Goal: Task Accomplishment & Management: Manage account settings

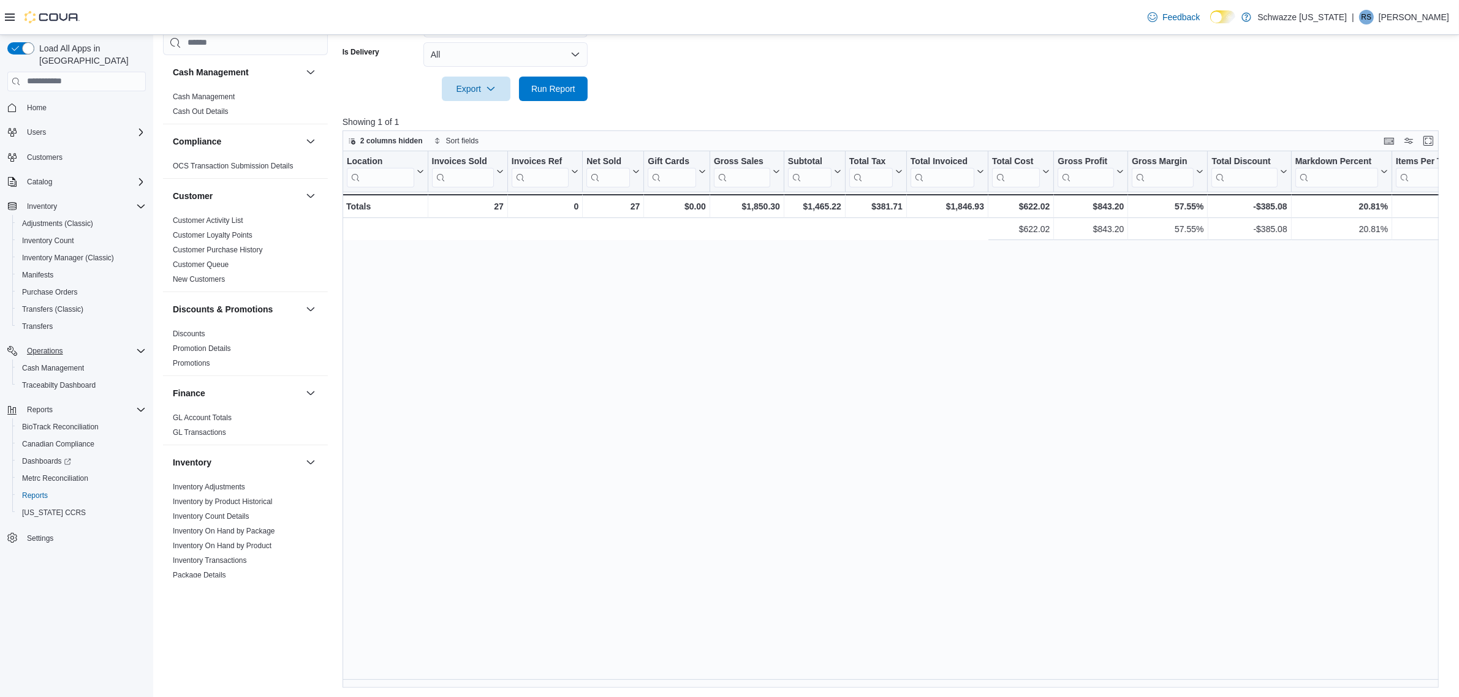
scroll to position [0, 720]
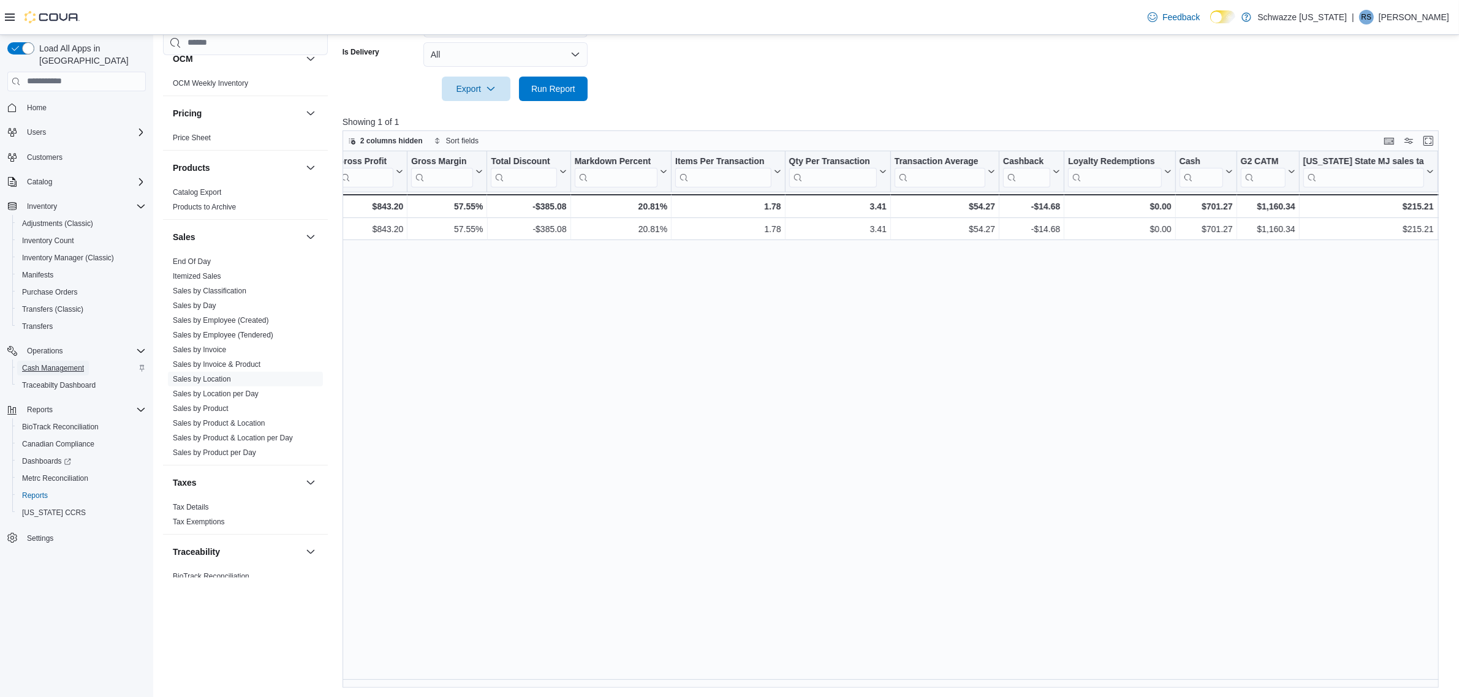
click at [70, 363] on span "Cash Management" at bounding box center [53, 368] width 62 height 10
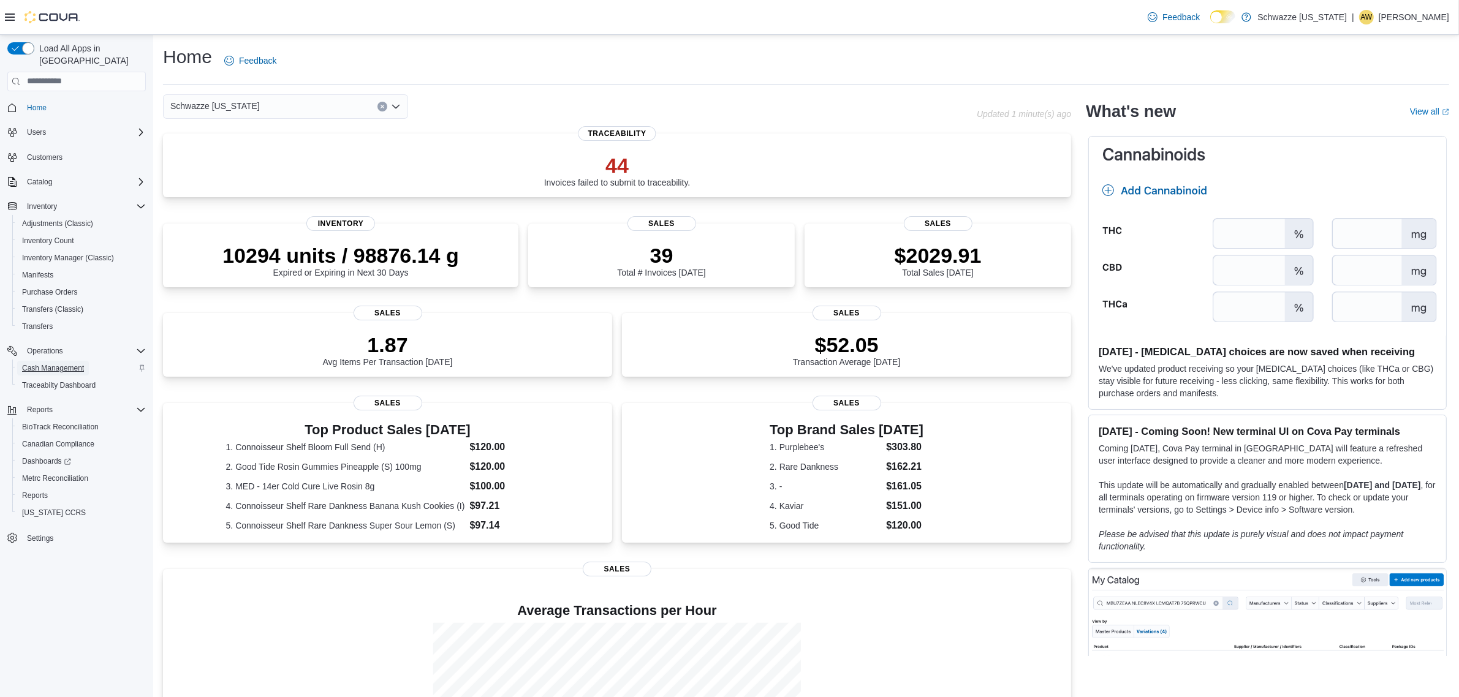
click at [83, 363] on span "Cash Management" at bounding box center [53, 368] width 62 height 10
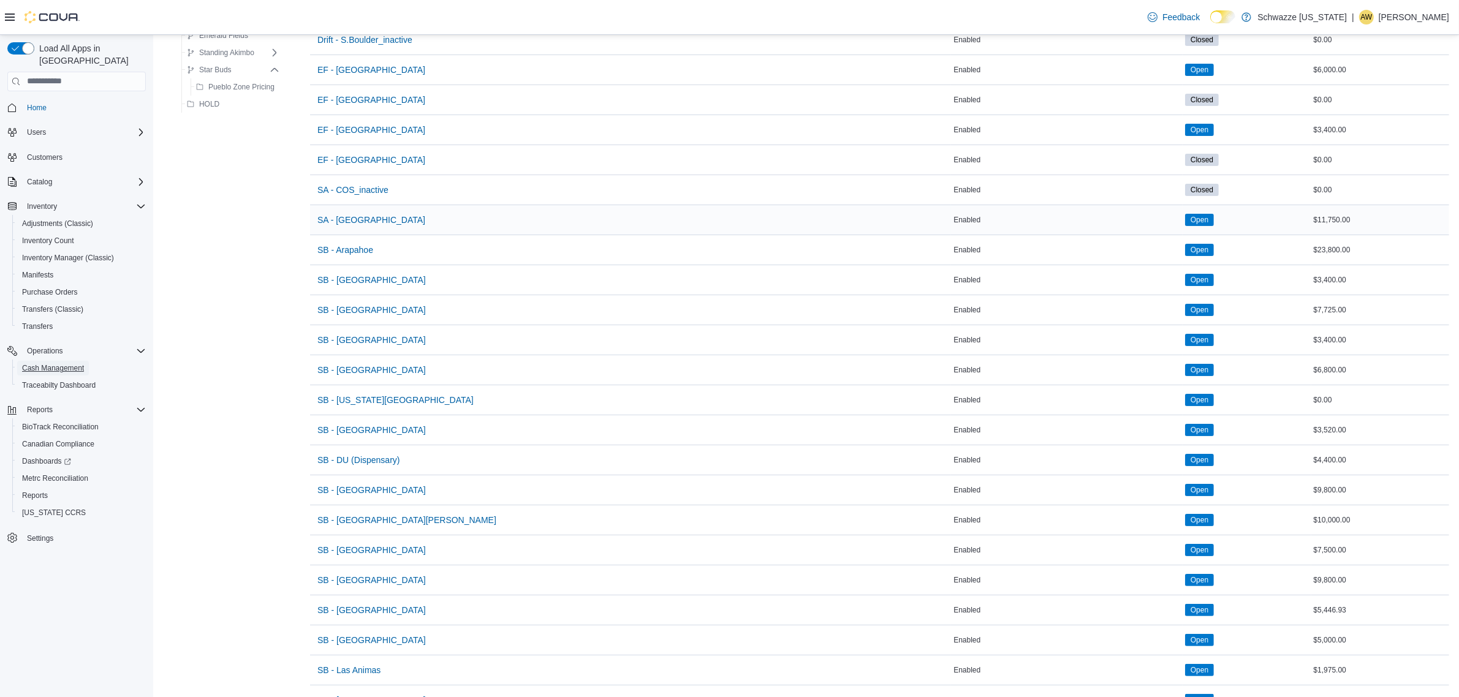
scroll to position [383, 0]
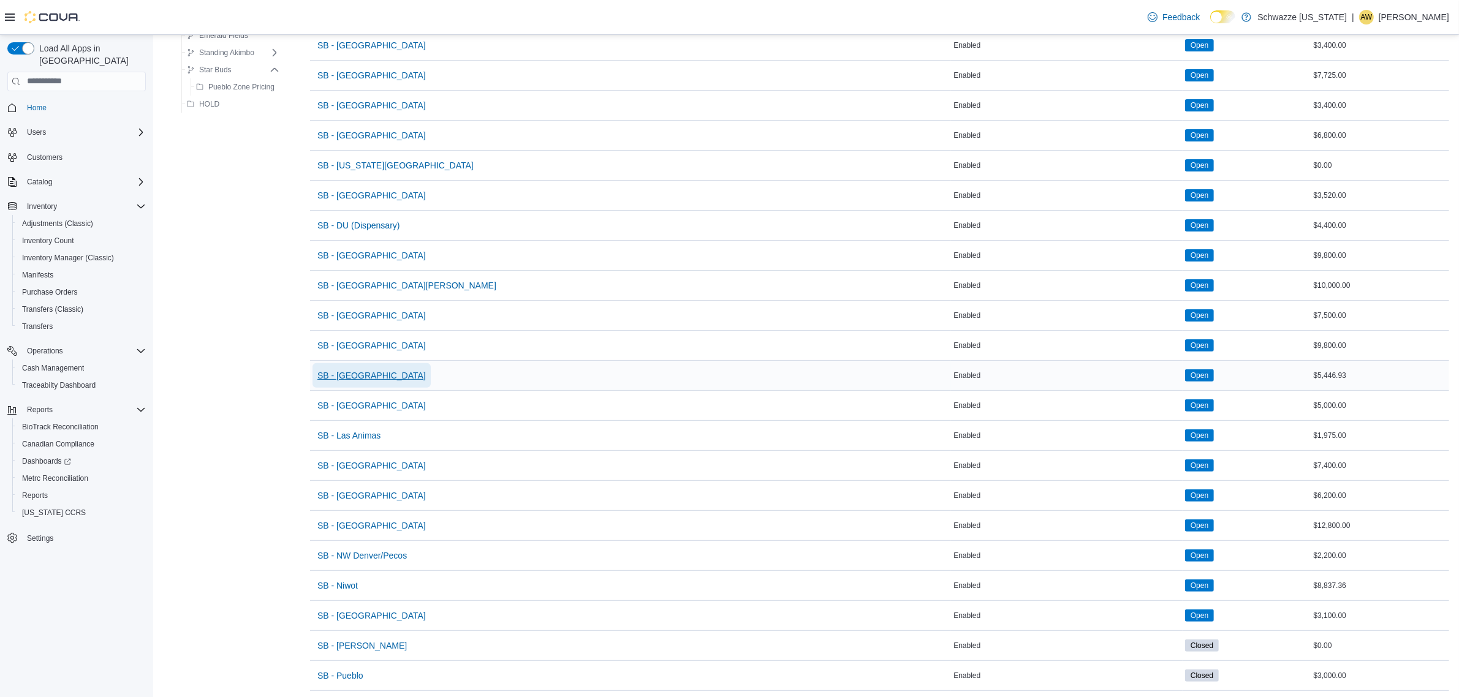
click at [355, 372] on span "SB - [GEOGRAPHIC_DATA]" at bounding box center [371, 375] width 108 height 12
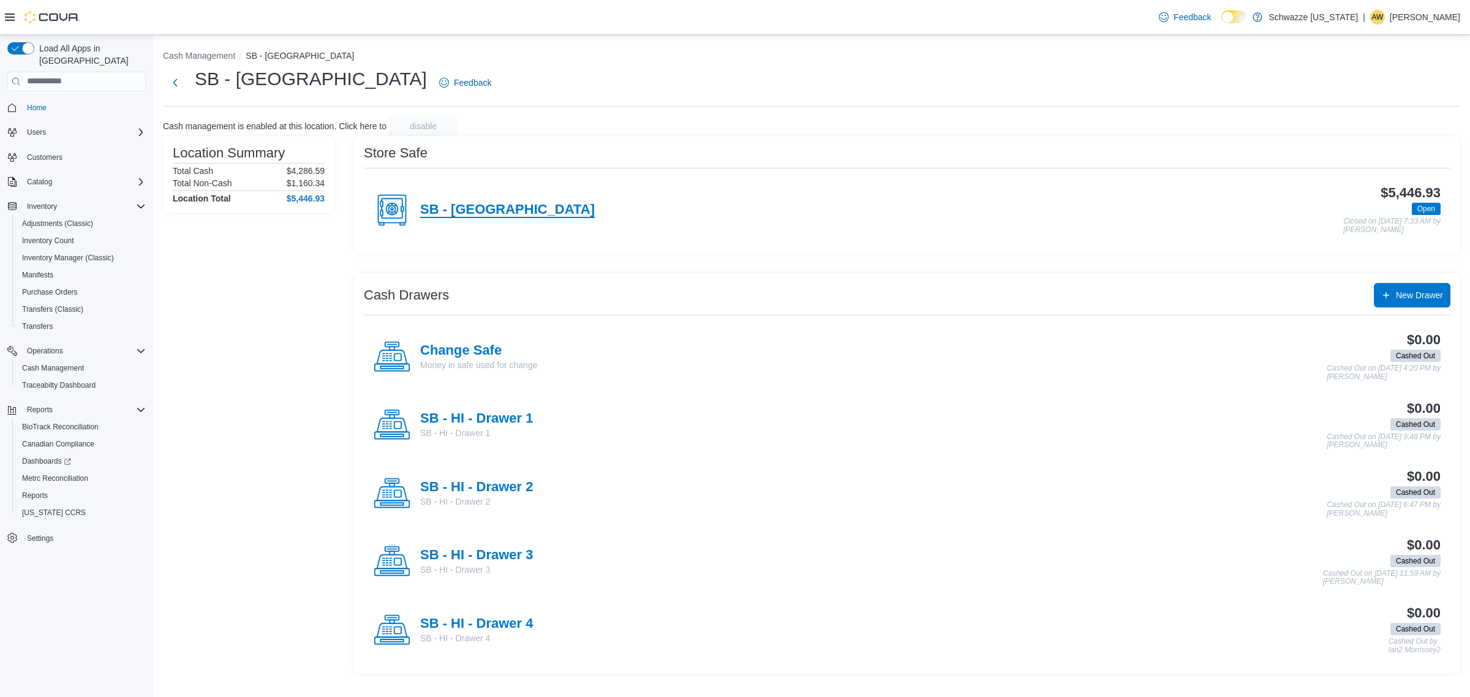
click at [503, 206] on h4 "SB - [GEOGRAPHIC_DATA]" at bounding box center [507, 210] width 175 height 16
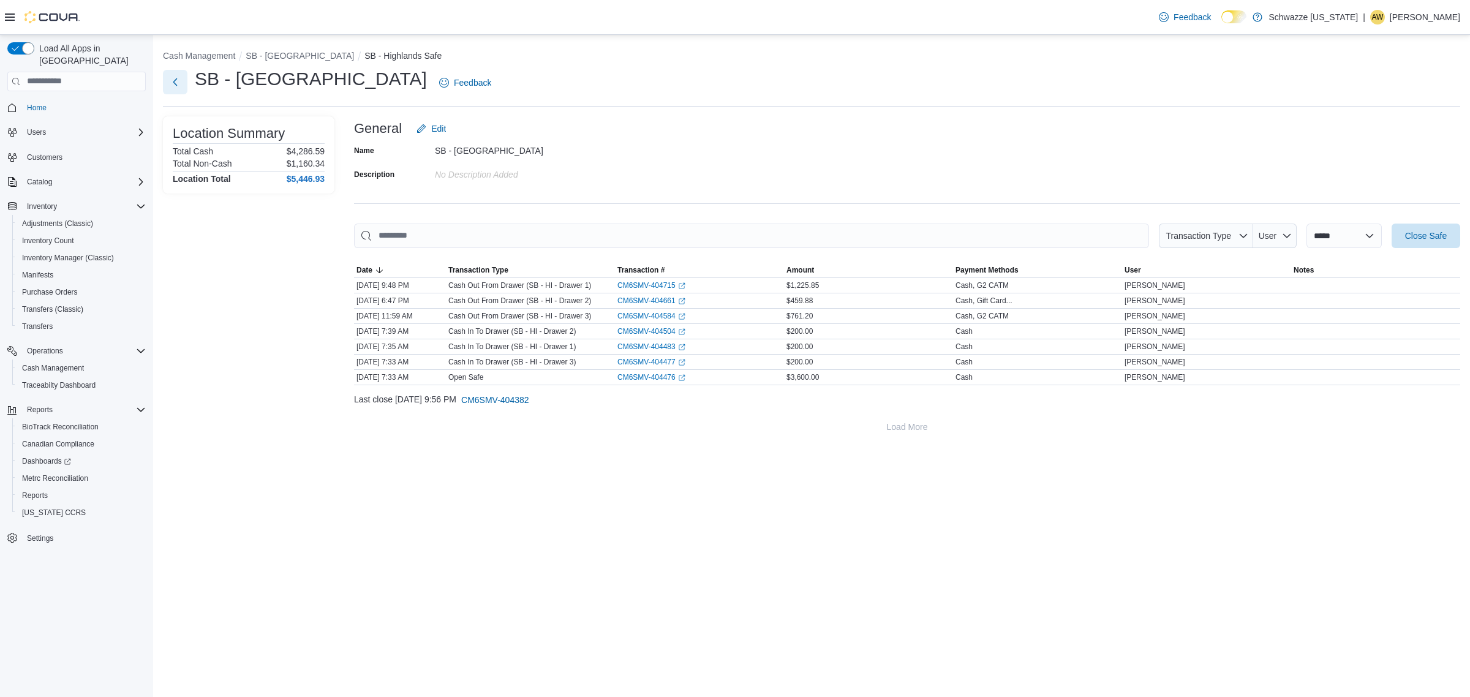
click at [179, 84] on button "Next" at bounding box center [175, 82] width 25 height 25
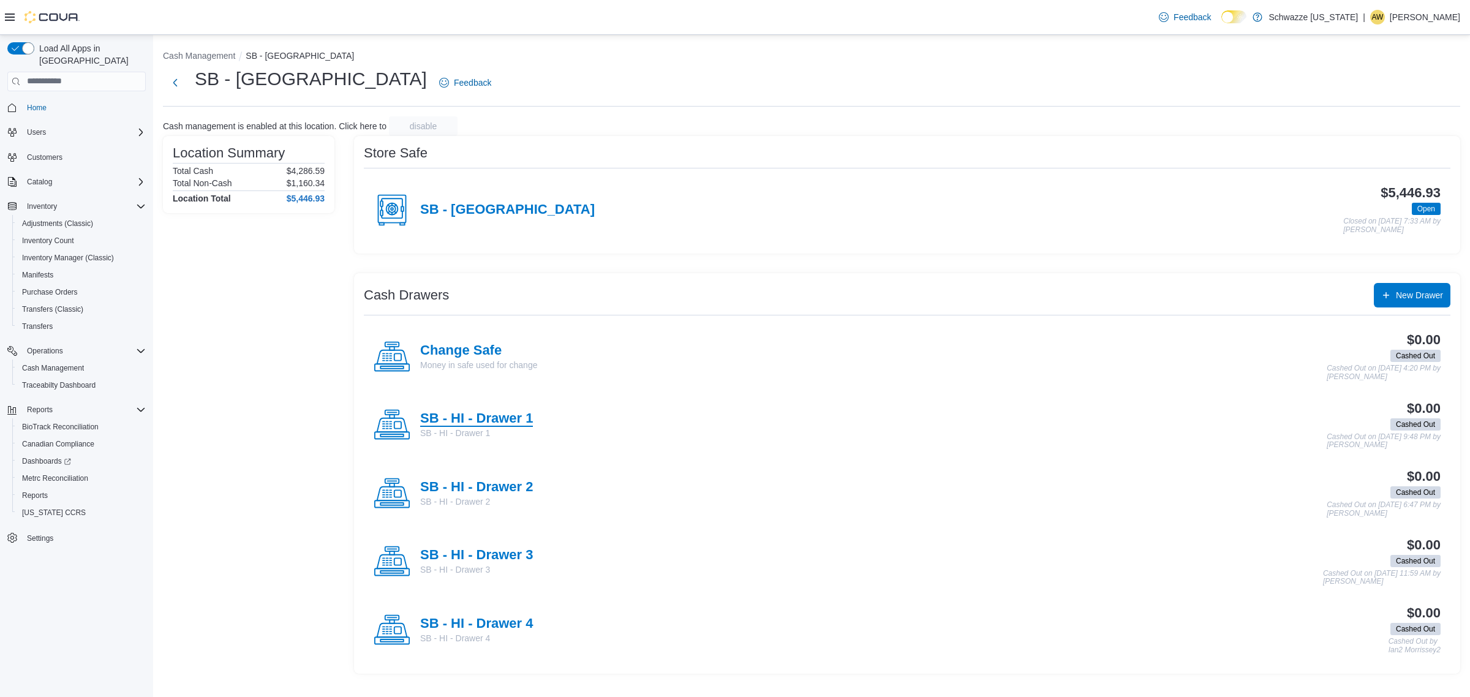
click at [508, 418] on h4 "SB - HI - Drawer 1" at bounding box center [476, 419] width 113 height 16
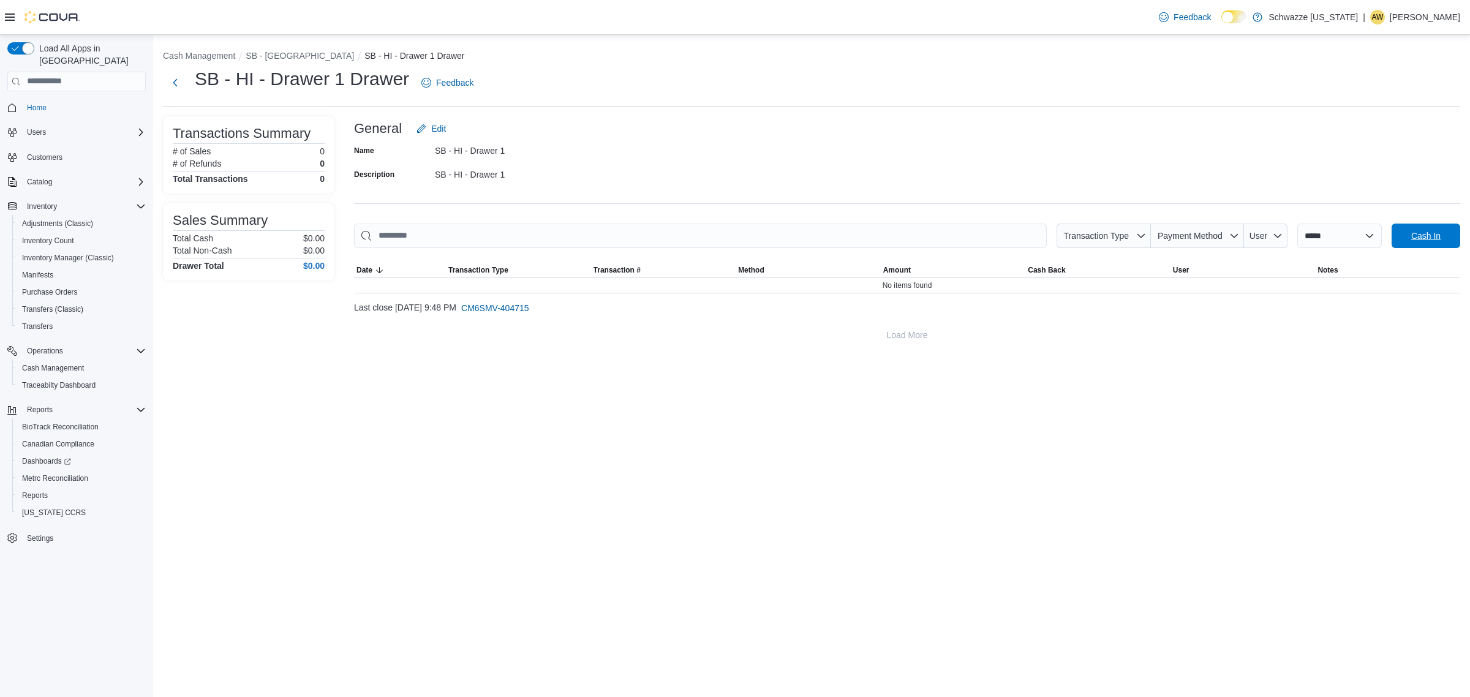
click at [1426, 238] on span "Cash In" at bounding box center [1426, 236] width 29 height 12
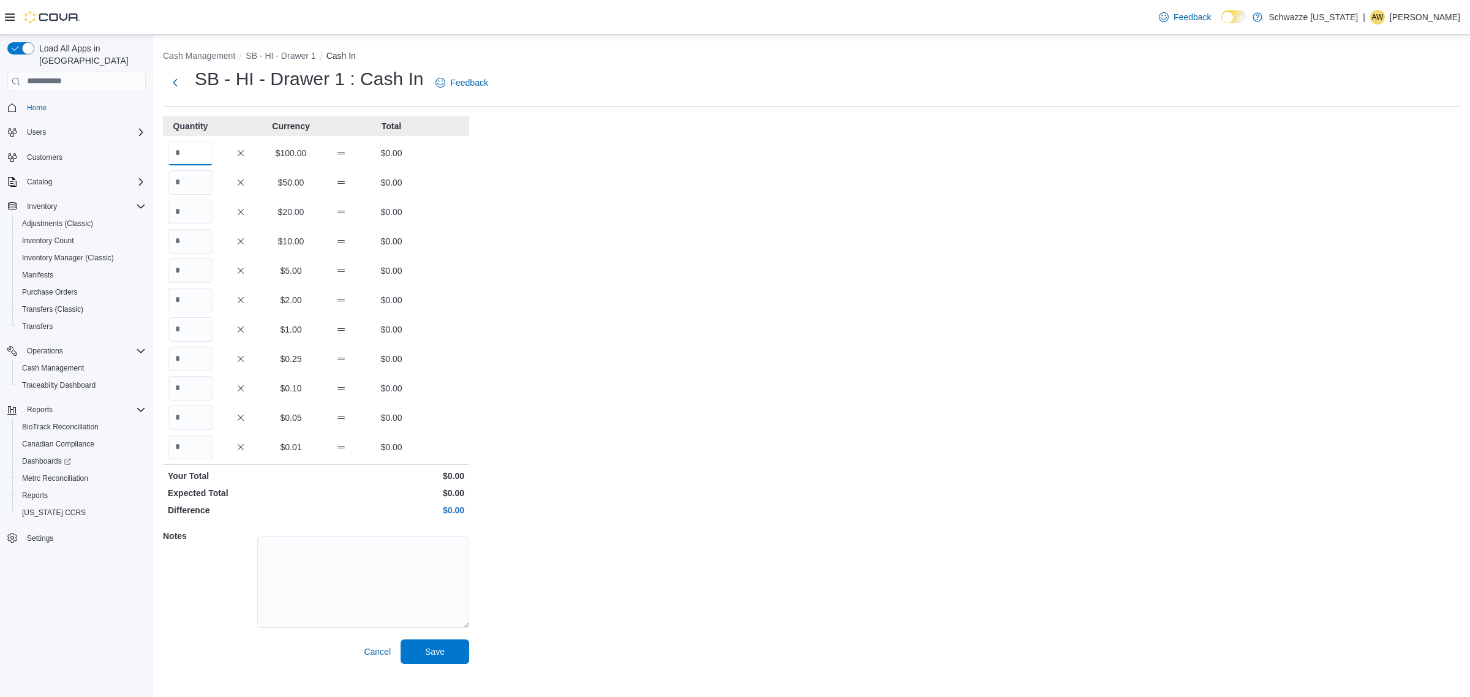
click at [202, 152] on input "Quantity" at bounding box center [190, 153] width 45 height 25
type input "*"
click at [423, 657] on span "Save" at bounding box center [435, 651] width 54 height 25
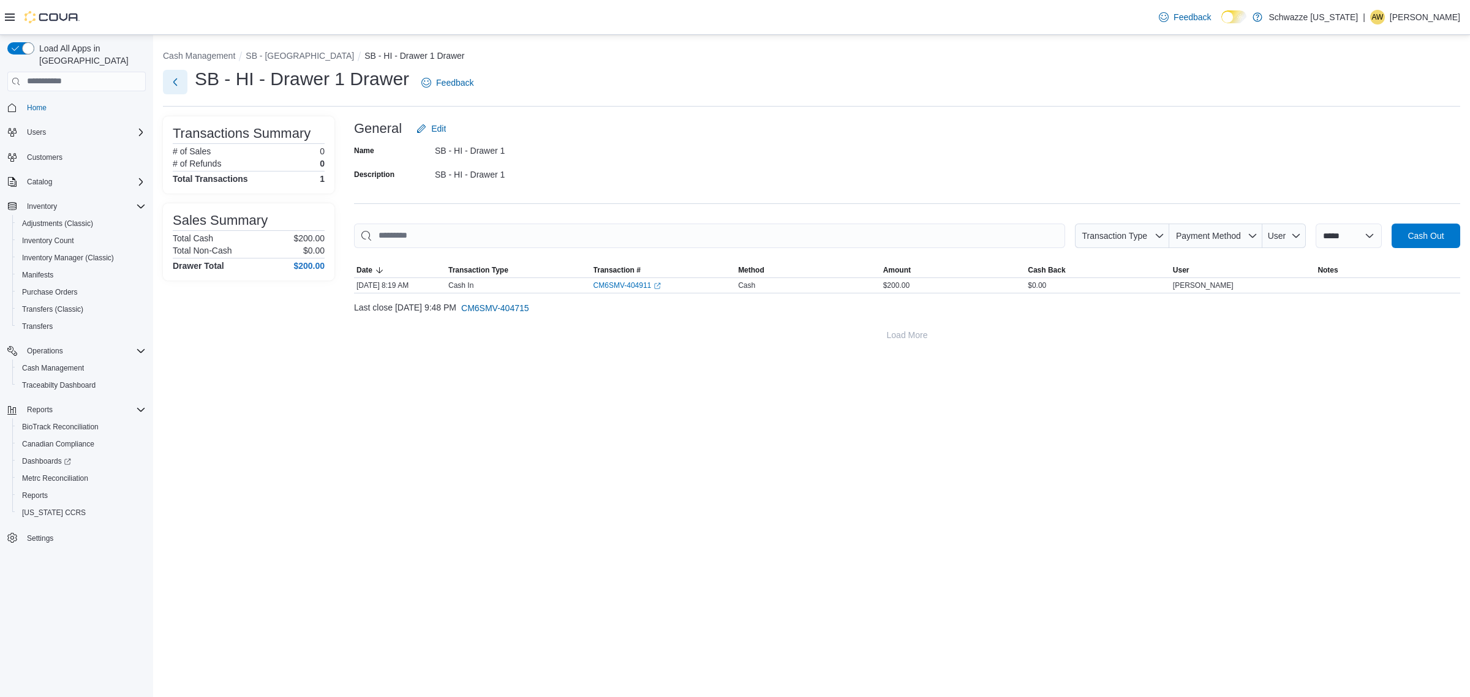
click at [175, 83] on button "Next" at bounding box center [175, 82] width 25 height 25
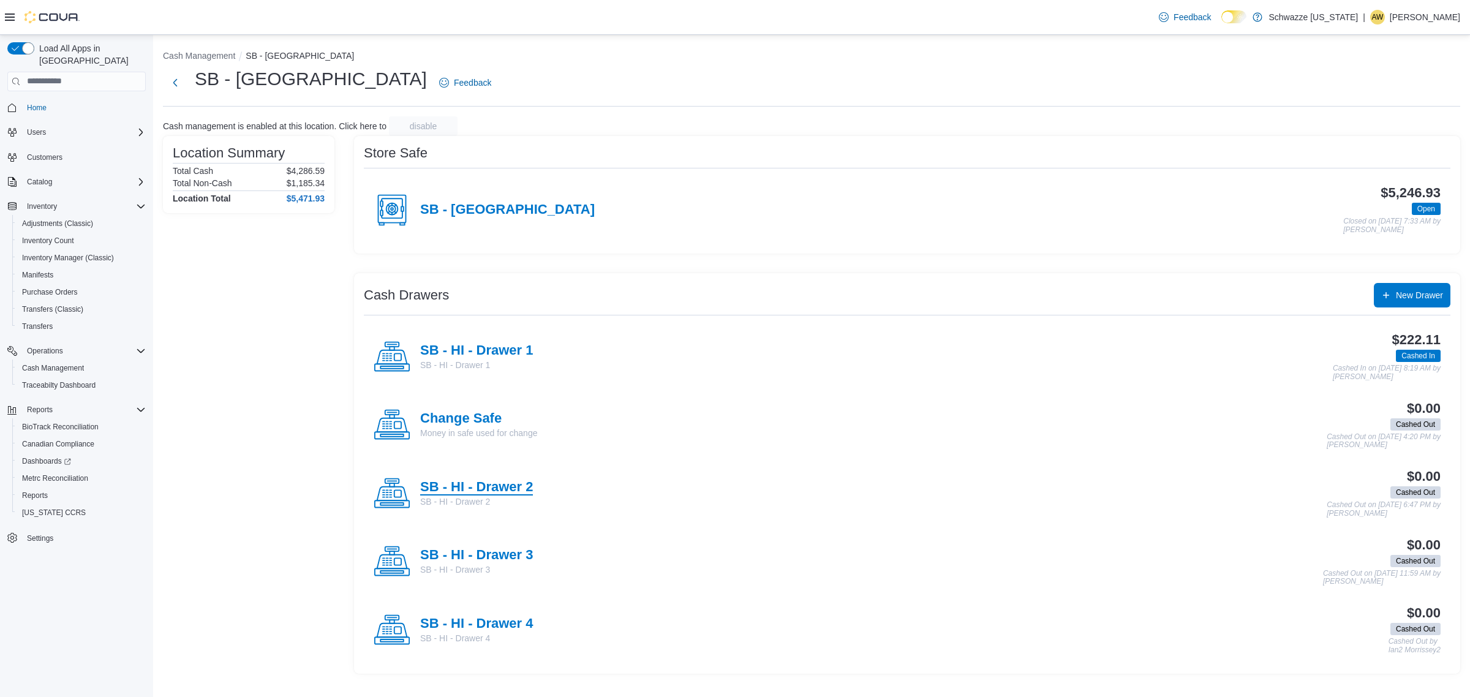
click at [467, 488] on h4 "SB - HI - Drawer 2" at bounding box center [476, 488] width 113 height 16
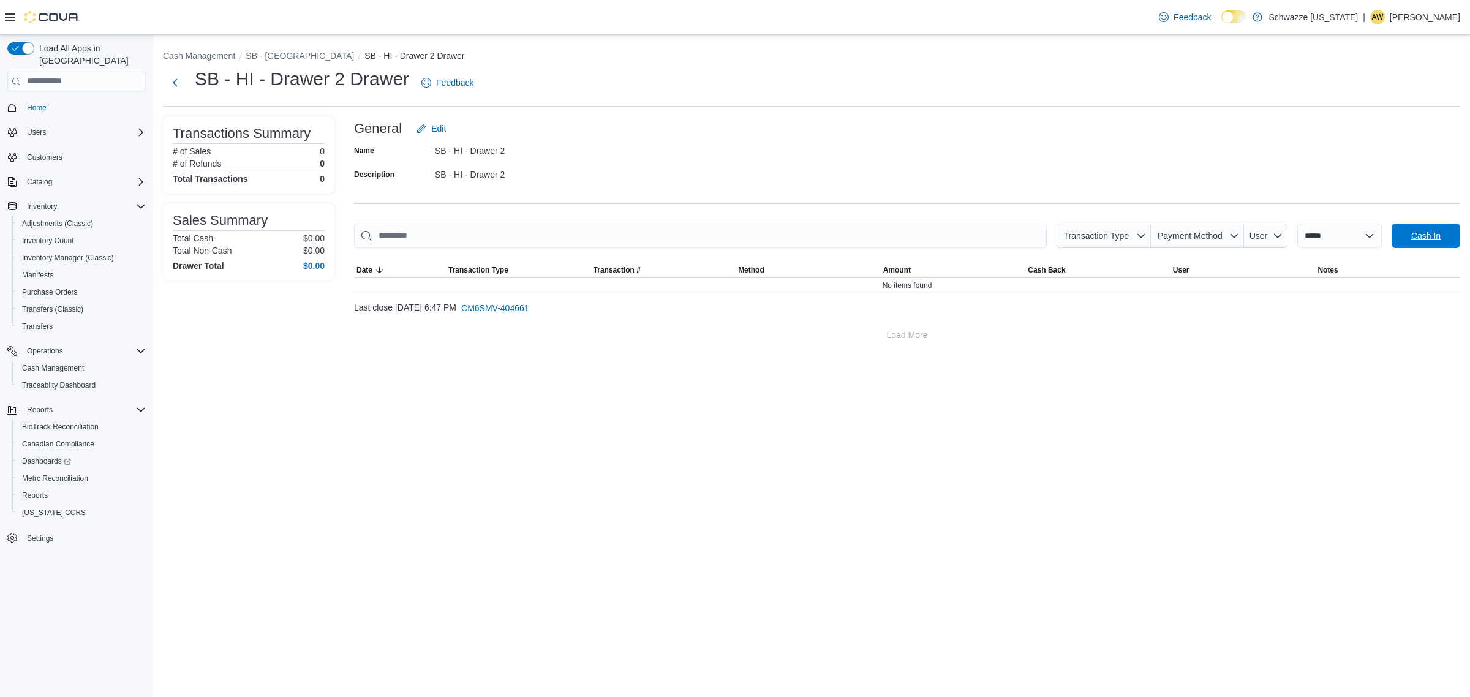
click at [1431, 239] on span "Cash In" at bounding box center [1426, 236] width 29 height 12
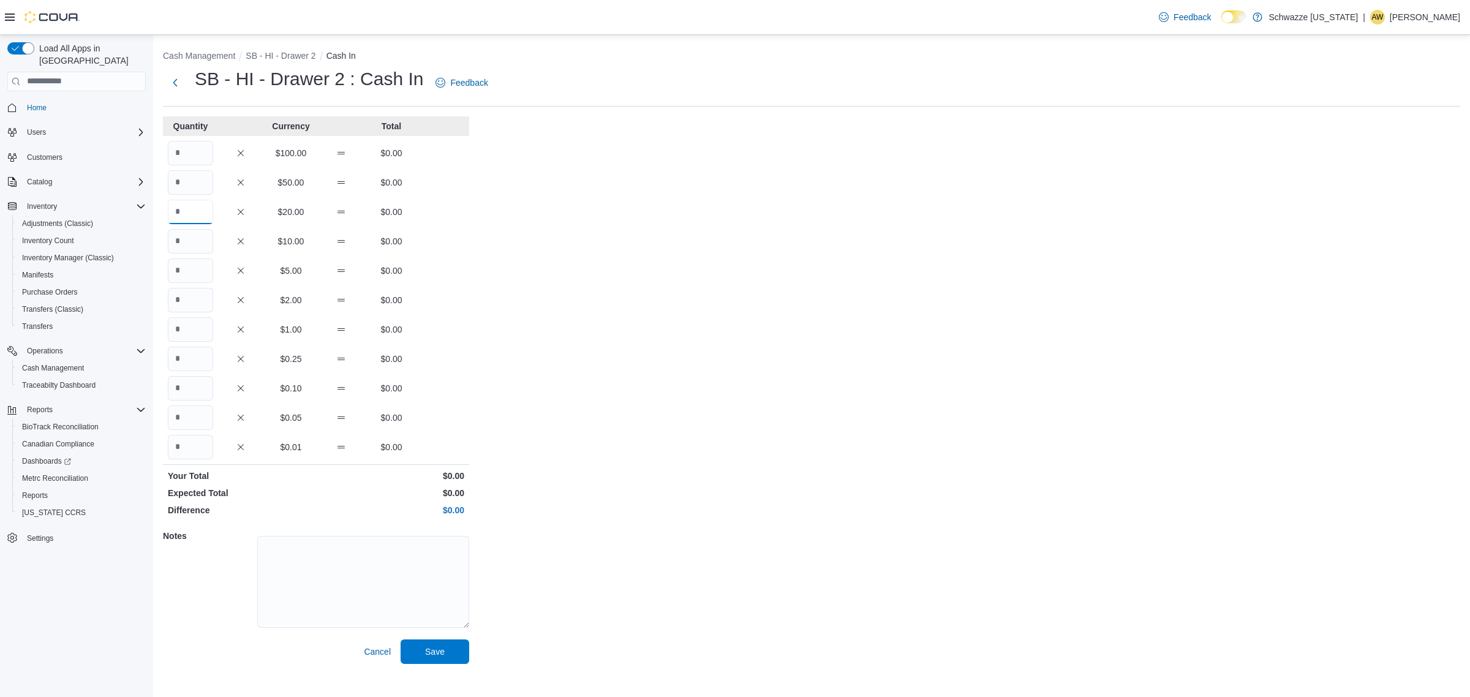
click at [198, 203] on input "Quantity" at bounding box center [190, 212] width 45 height 25
type input "*"
click at [199, 276] on input "Quantity" at bounding box center [190, 271] width 45 height 25
type input "**"
click at [189, 340] on input "Quantity" at bounding box center [190, 329] width 45 height 25
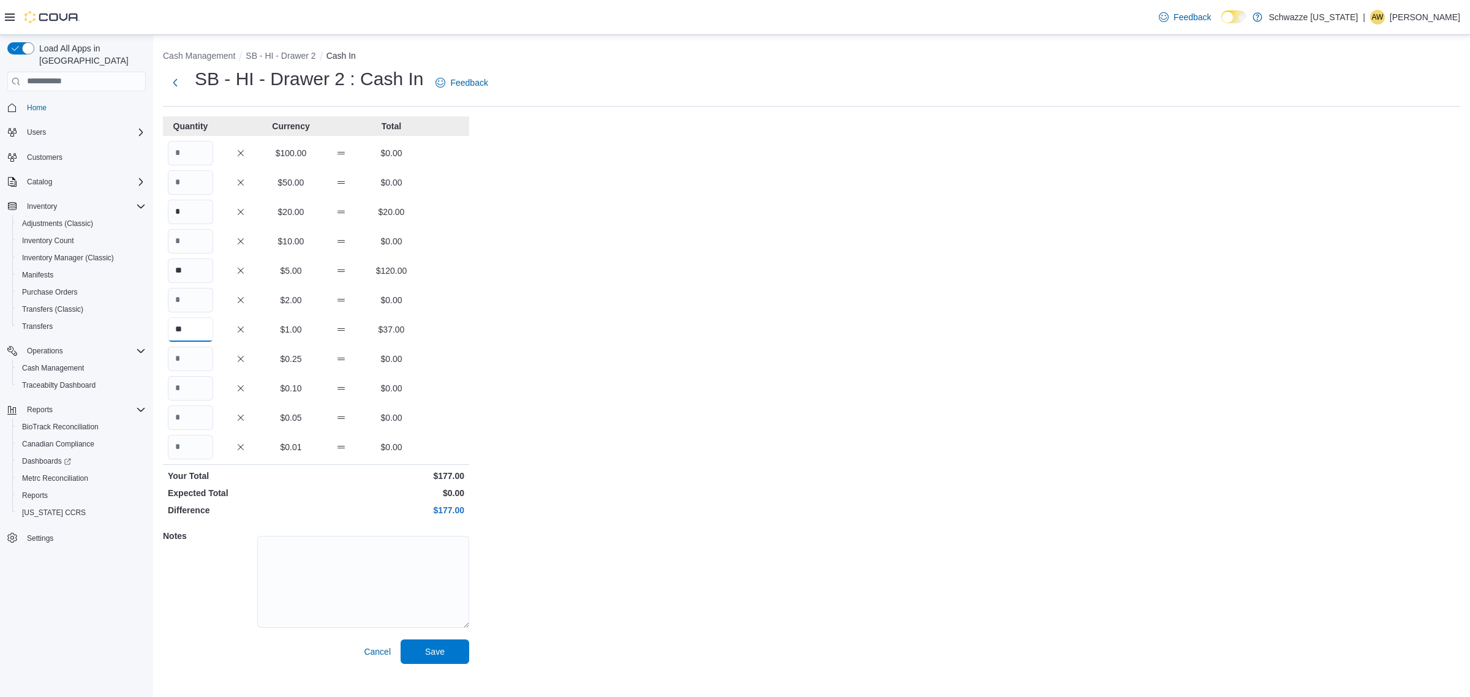
type input "**"
drag, startPoint x: 775, startPoint y: 418, endPoint x: 746, endPoint y: 417, distance: 28.8
click at [755, 417] on div "Cash Management SB - HI - Drawer 2 Cash In SB - HI - Drawer 2 : Cash In Feedbac…" at bounding box center [811, 354] width 1317 height 639
click at [194, 448] on input "Quantity" at bounding box center [190, 447] width 45 height 25
type input "****"
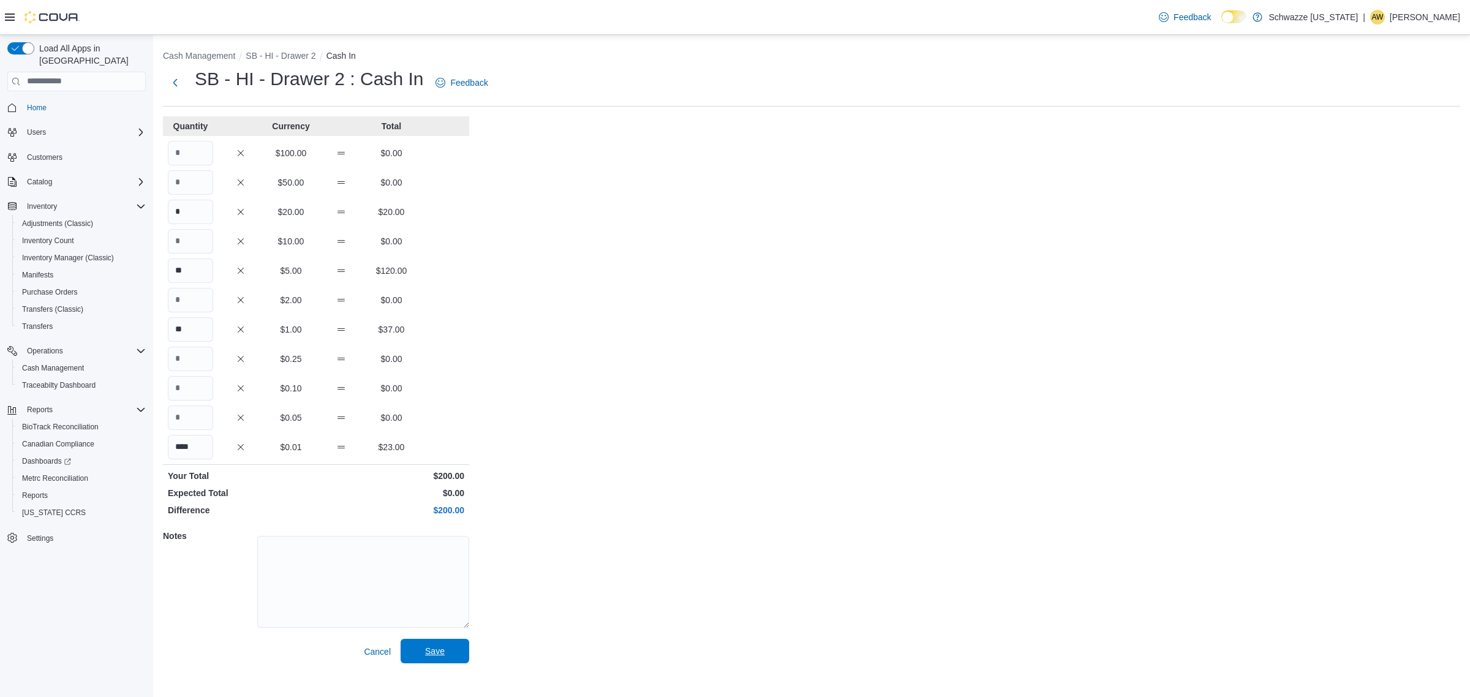
click at [420, 645] on span "Save" at bounding box center [435, 651] width 54 height 25
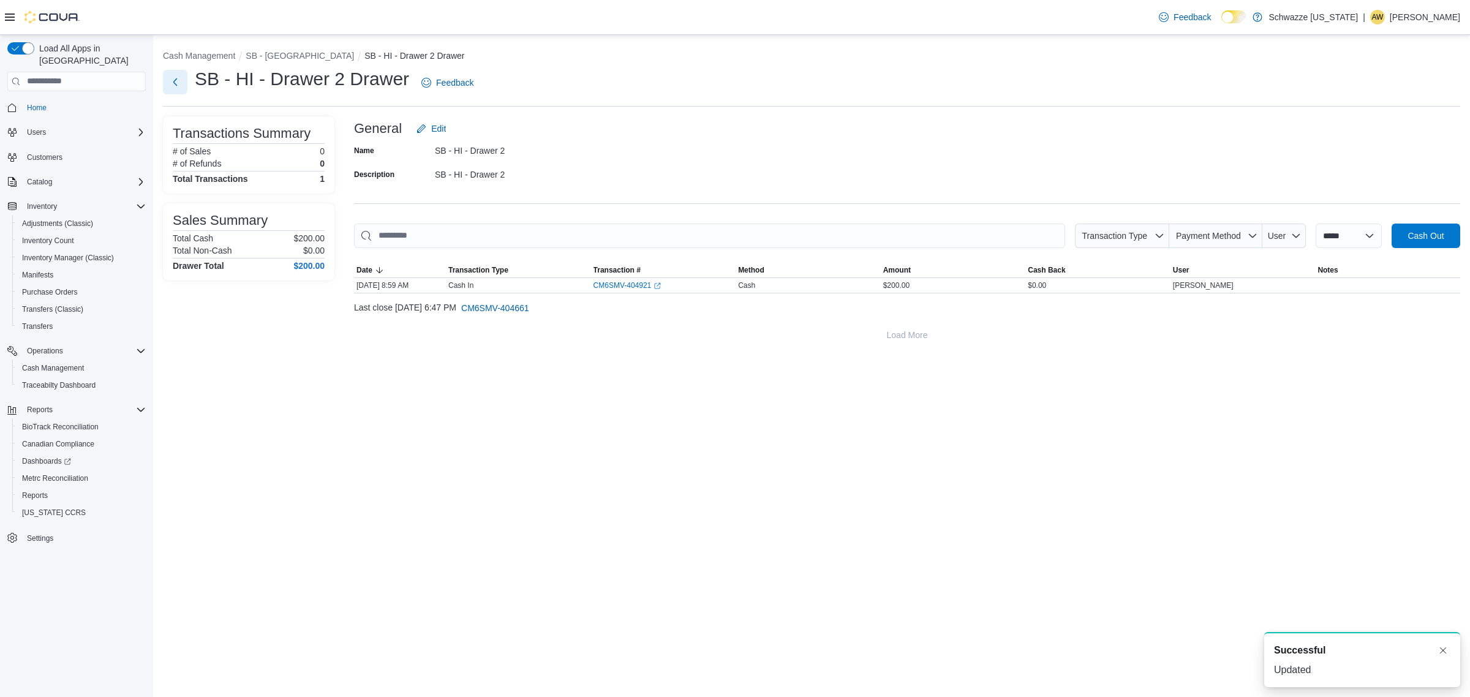
click at [176, 85] on button "Next" at bounding box center [175, 82] width 25 height 25
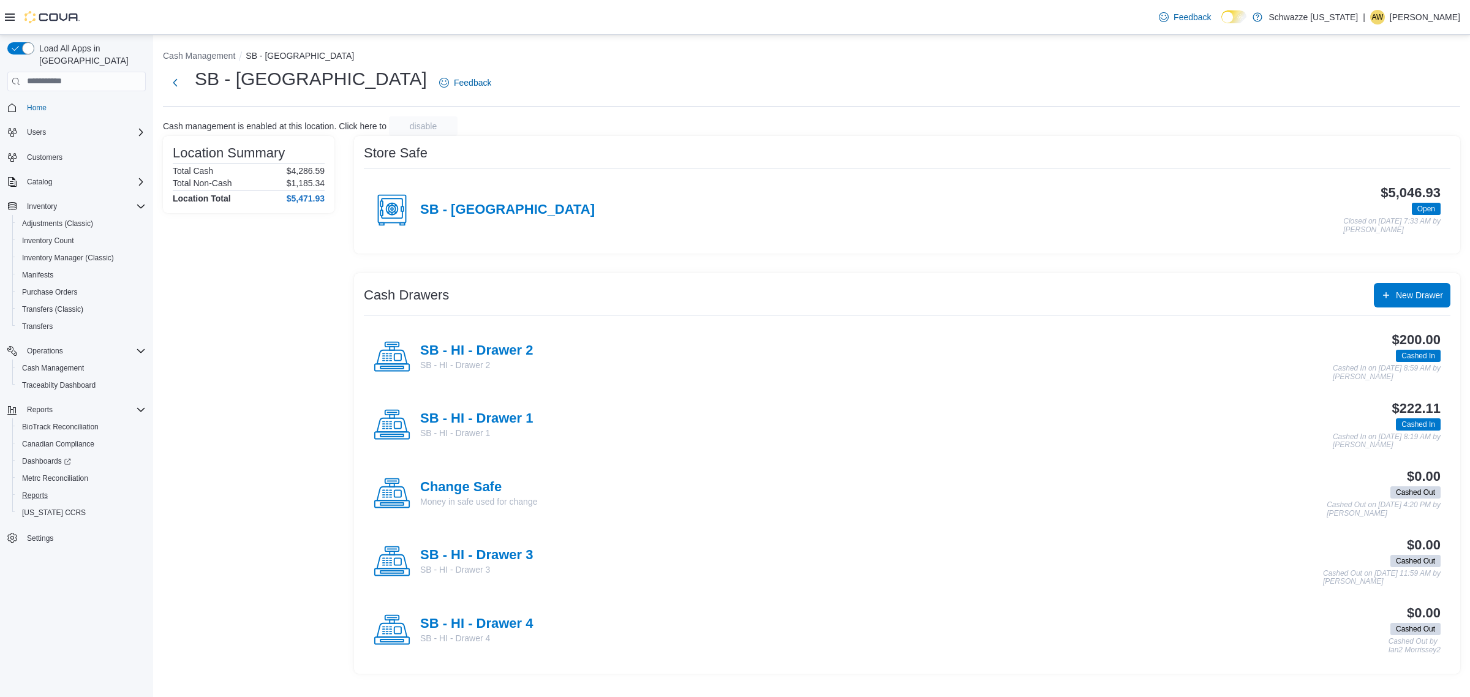
click at [32, 487] on button "Reports" at bounding box center [81, 495] width 138 height 17
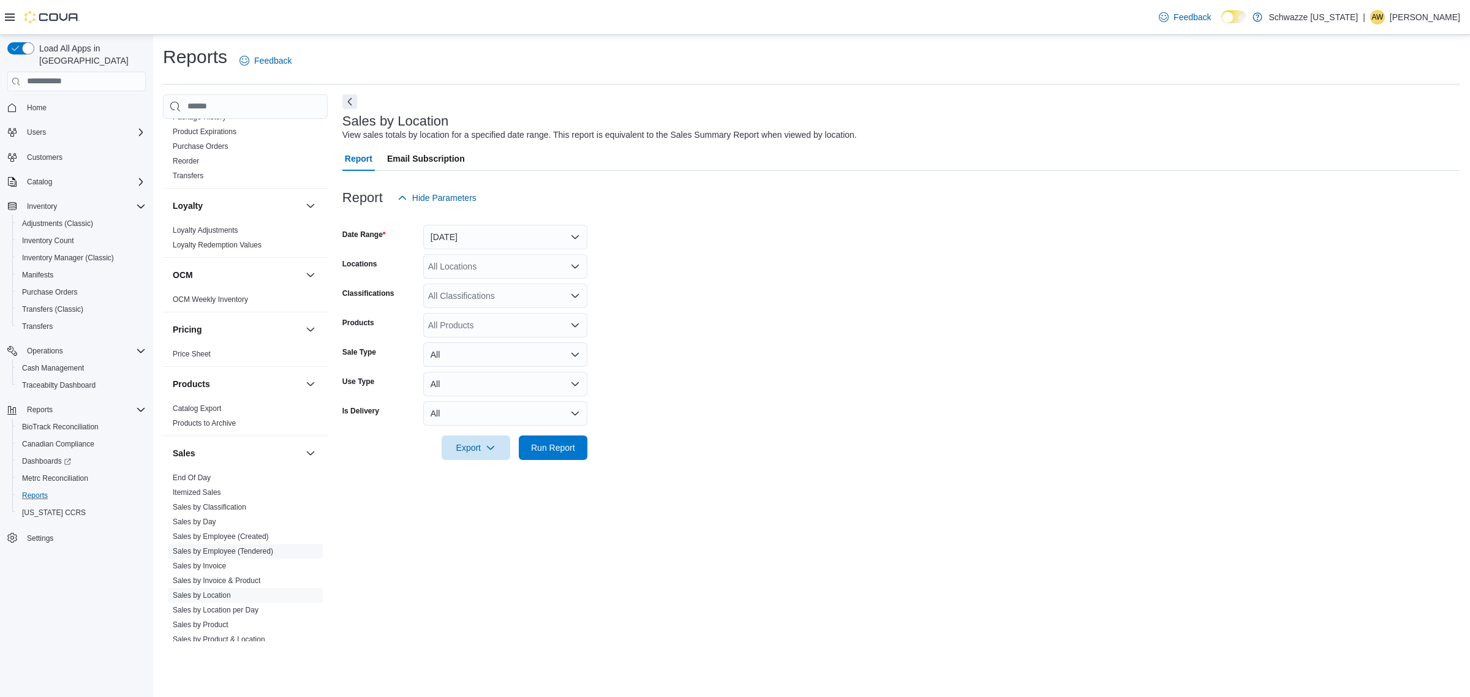
scroll to position [331, 0]
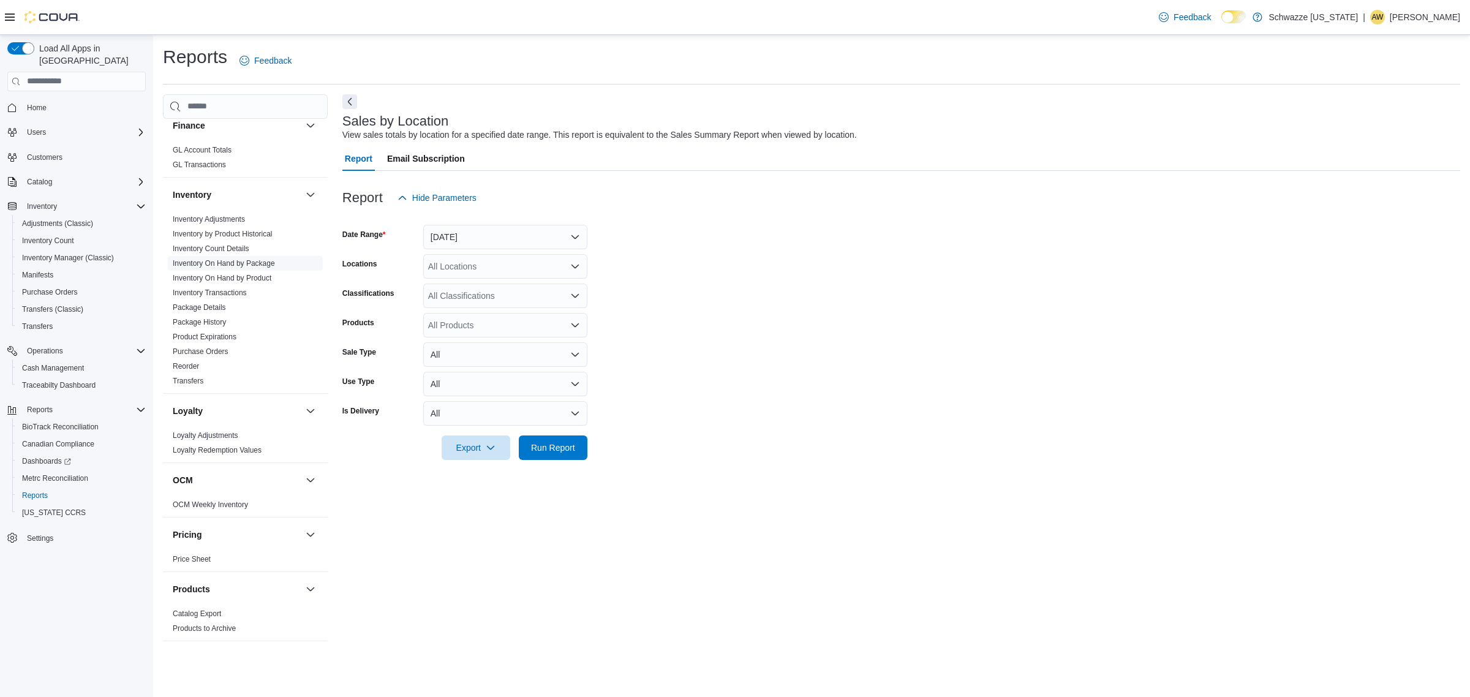
click at [237, 265] on link "Inventory On Hand by Package" at bounding box center [224, 263] width 102 height 9
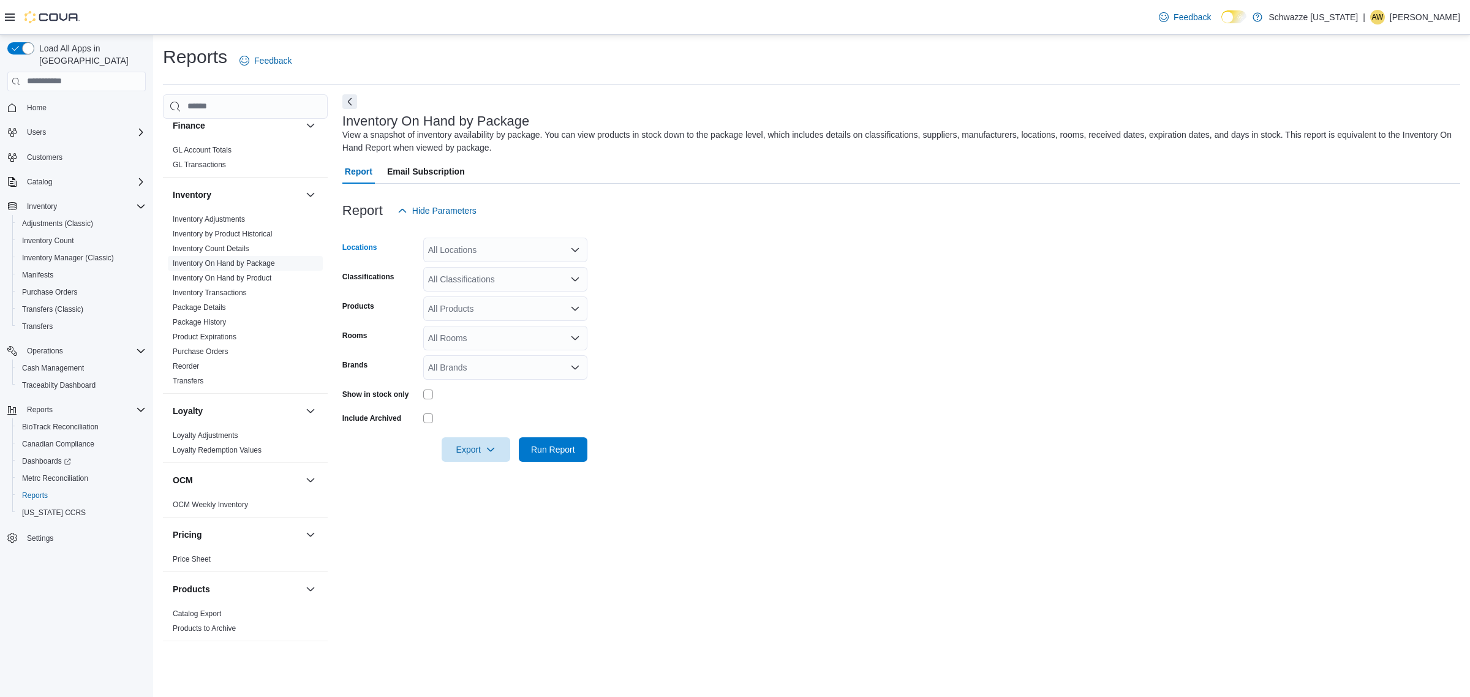
click at [458, 244] on div "All Locations" at bounding box center [505, 250] width 164 height 25
type input "****"
click at [518, 267] on div "SB - [GEOGRAPHIC_DATA]" at bounding box center [505, 271] width 149 height 12
click at [754, 282] on form "Locations SB - Highlands Classifications All Classifications Products All Produ…" at bounding box center [901, 342] width 1118 height 239
click at [489, 281] on div "All Classifications" at bounding box center [505, 279] width 164 height 25
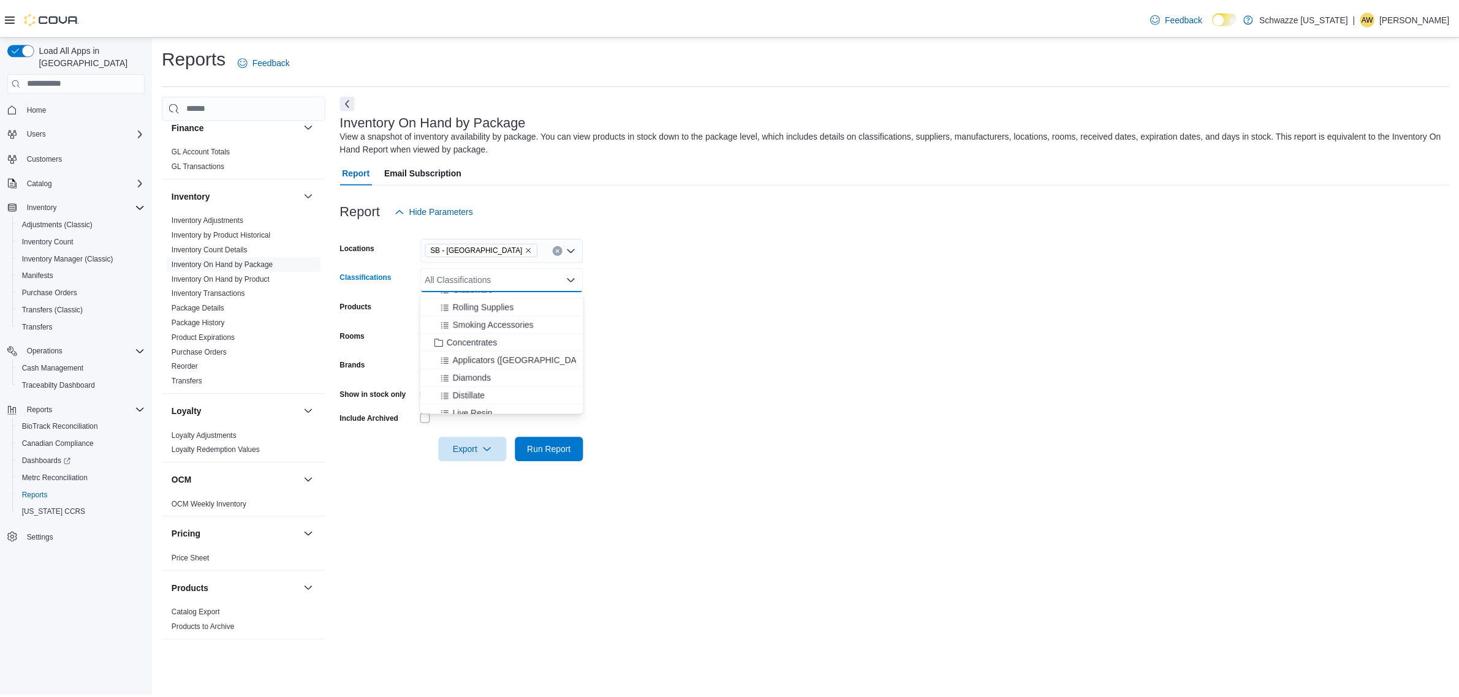
scroll to position [306, 0]
click at [499, 366] on span "Concentrates" at bounding box center [475, 367] width 51 height 12
click at [936, 360] on form "Locations SB - Highlands Classifications Concentrates Combo box. Selected. Conc…" at bounding box center [901, 342] width 1118 height 239
click at [553, 453] on span "Run Report" at bounding box center [553, 449] width 44 height 12
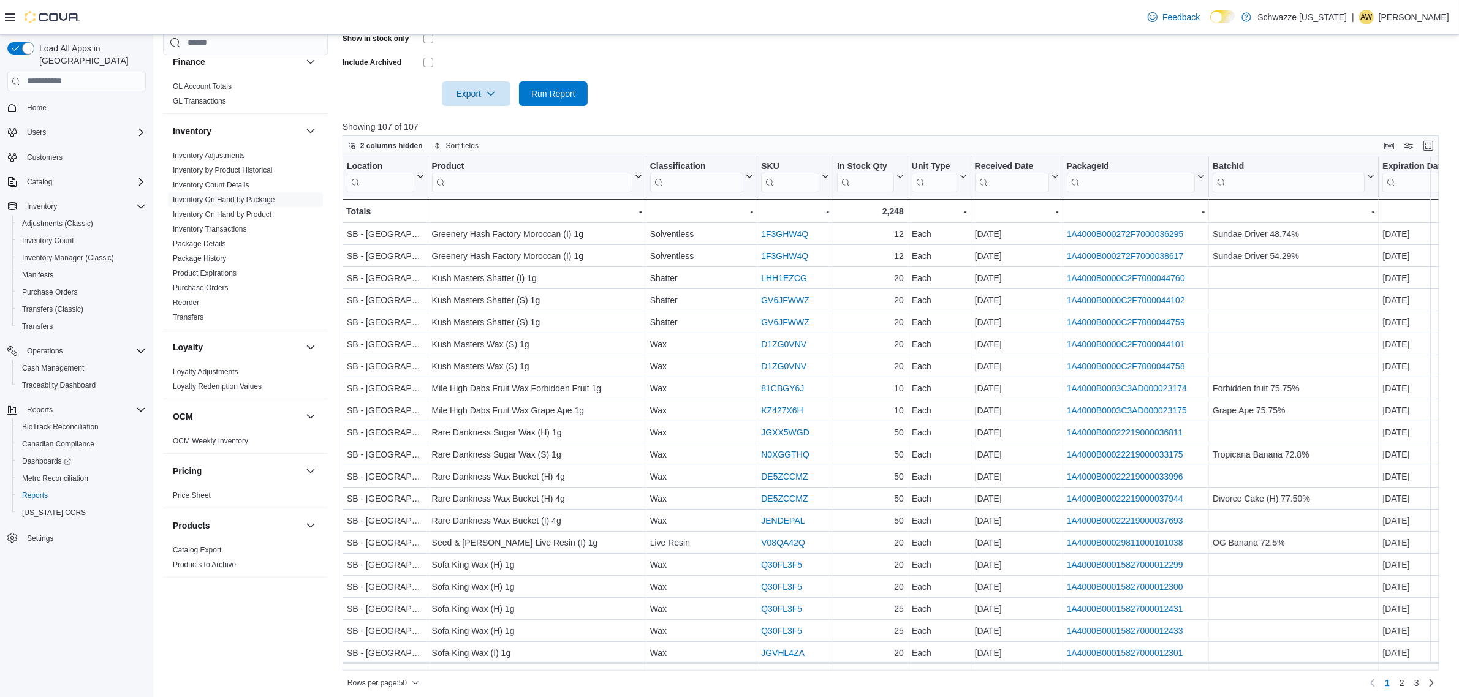
scroll to position [361, 0]
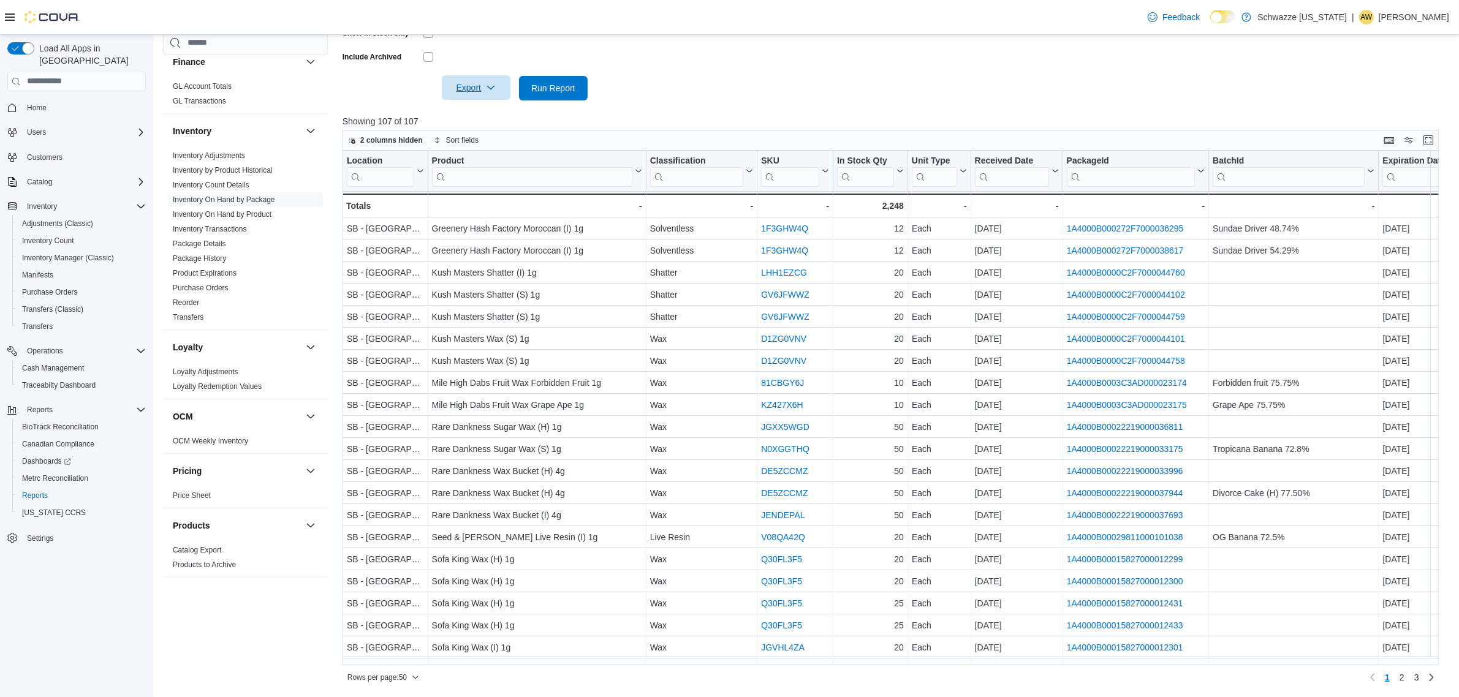
click at [469, 86] on span "Export" at bounding box center [476, 87] width 54 height 25
click at [485, 110] on span "Export to Excel" at bounding box center [477, 112] width 55 height 10
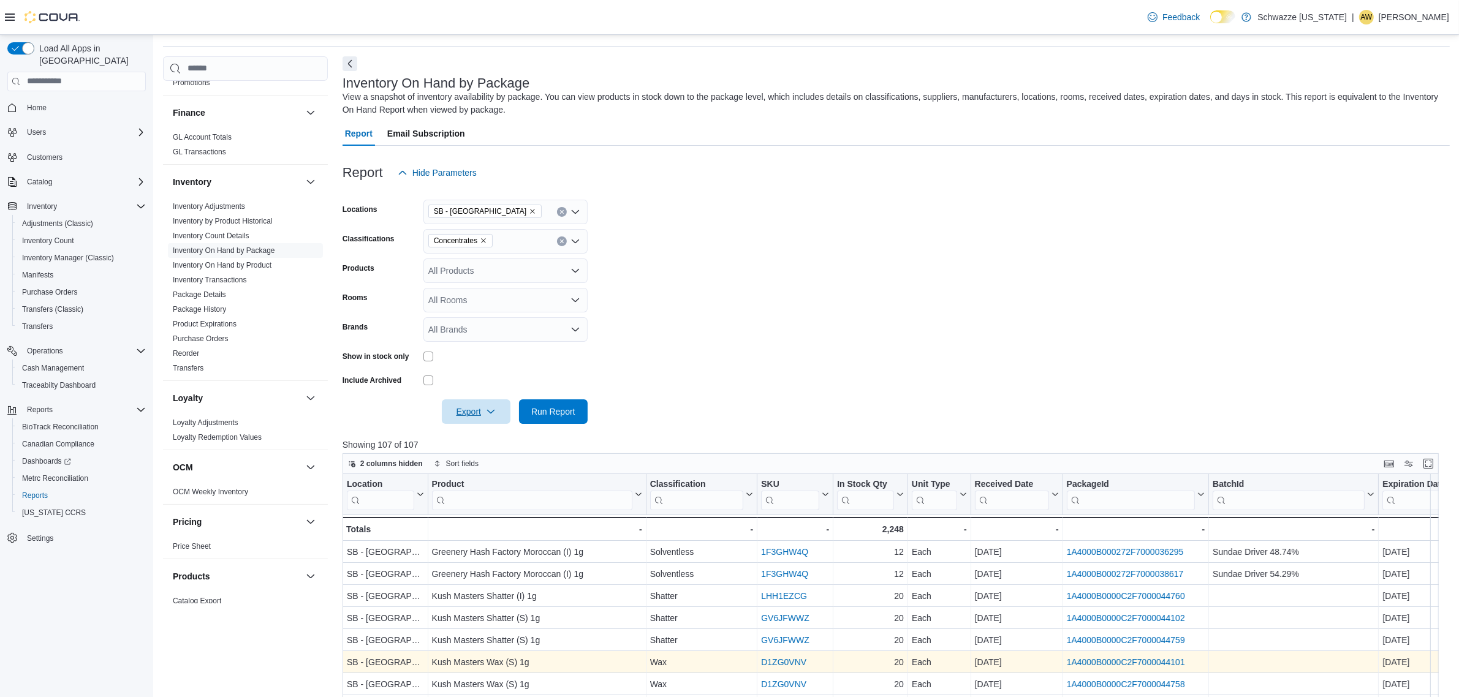
scroll to position [77, 0]
